Goal: Information Seeking & Learning: Learn about a topic

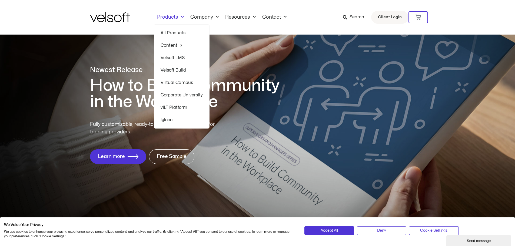
click at [179, 58] on link "Velsoft LMS" at bounding box center [182, 58] width 42 height 12
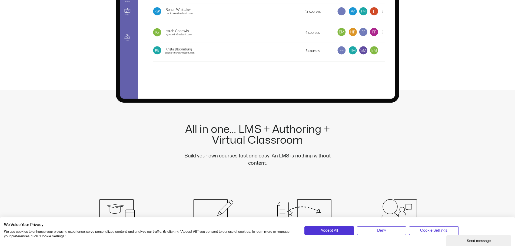
scroll to position [595, 0]
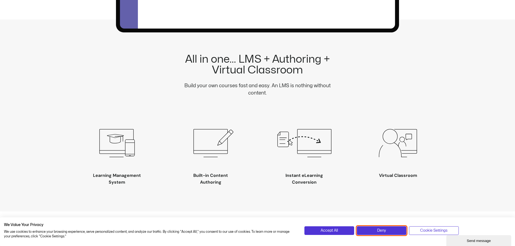
click at [386, 231] on button "Deny" at bounding box center [381, 231] width 49 height 9
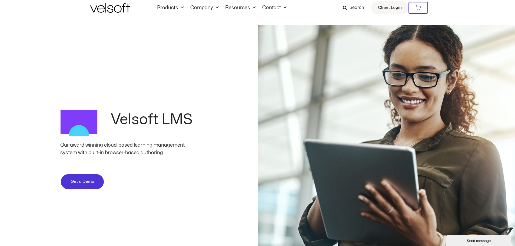
scroll to position [0, 0]
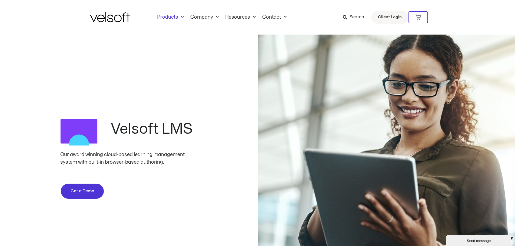
click at [173, 18] on link "Products" at bounding box center [170, 17] width 33 height 6
click at [174, 12] on div "Products All Products Content ILT Courseware Storyline 360 Courses SCORM Course…" at bounding box center [257, 17] width 335 height 35
click at [174, 15] on link "Products" at bounding box center [170, 17] width 33 height 6
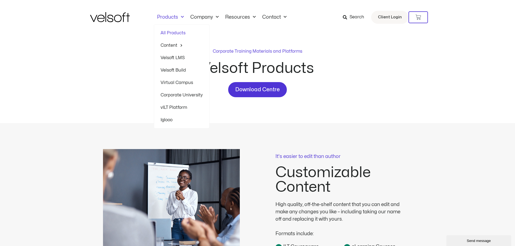
click at [180, 45] on span "Menu" at bounding box center [179, 45] width 5 height 8
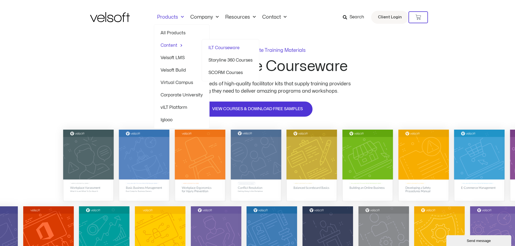
click at [235, 47] on link "ILT Courseware" at bounding box center [230, 48] width 44 height 12
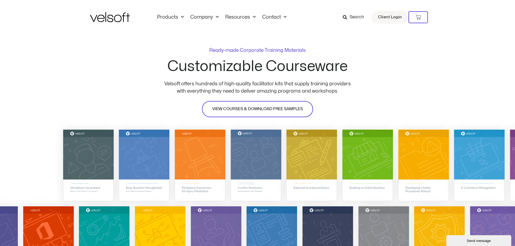
click at [276, 110] on span "VIEW COURSES & DOWNLOAD FREE SAMPLES" at bounding box center [257, 109] width 91 height 6
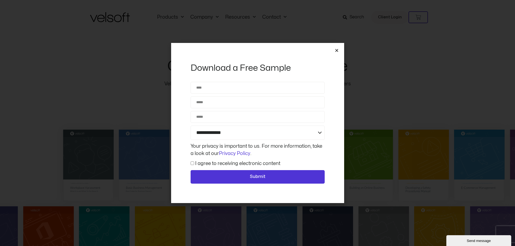
click at [336, 52] on icon "Close" at bounding box center [337, 50] width 4 height 4
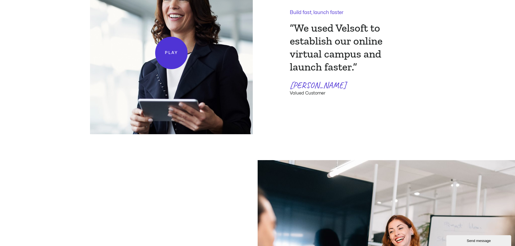
scroll to position [1136, 0]
